Goal: Navigation & Orientation: Go to known website

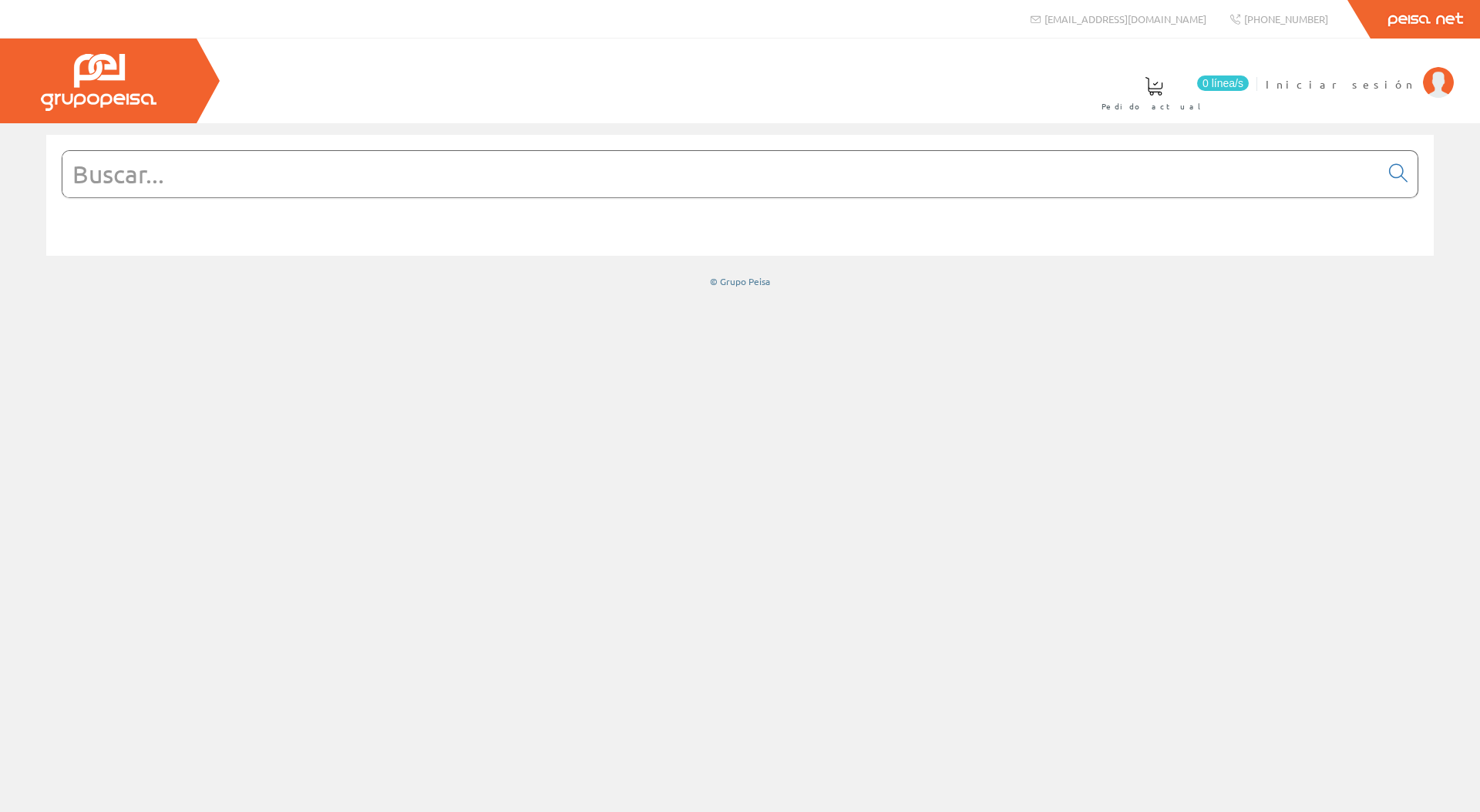
drag, startPoint x: 923, startPoint y: 519, endPoint x: 1479, endPoint y: 448, distance: 560.5
click at [925, 517] on div at bounding box center [740, 468] width 1480 height 689
click at [105, 96] on img at bounding box center [99, 83] width 116 height 57
type input "[URL][DOMAIN_NAME]"
drag, startPoint x: 1402, startPoint y: 19, endPoint x: 1269, endPoint y: 237, distance: 255.4
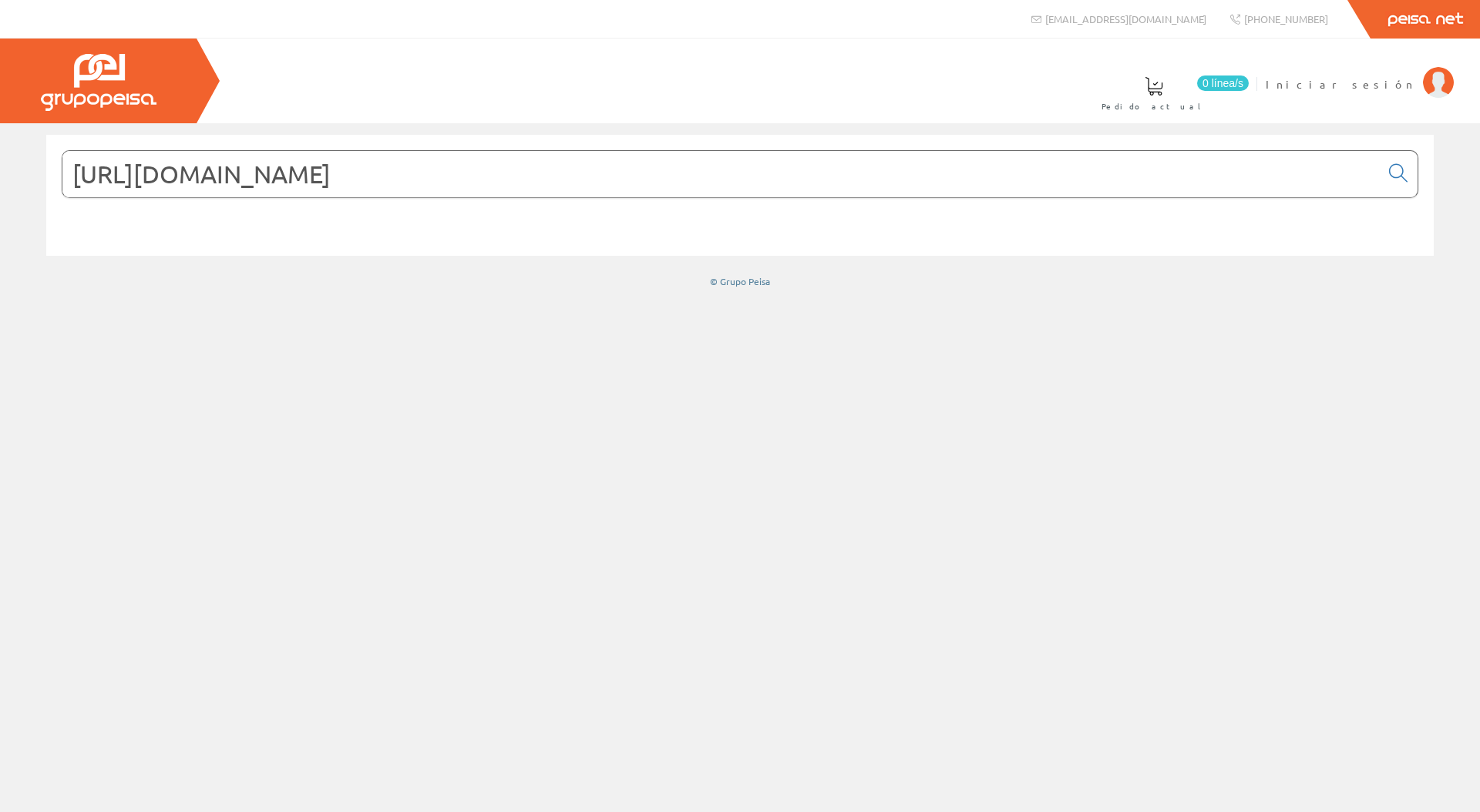
click at [0, 0] on div "[EMAIL_ADDRESS][DOMAIN_NAME] [PHONE_NUMBER] Peisa Net" at bounding box center [740, 19] width 1480 height 39
drag, startPoint x: 1190, startPoint y: 496, endPoint x: 1248, endPoint y: 317, distance: 188.2
click at [1190, 496] on div "[URL][DOMAIN_NAME]" at bounding box center [740, 468] width 1480 height 689
